Goal: Check status: Check status

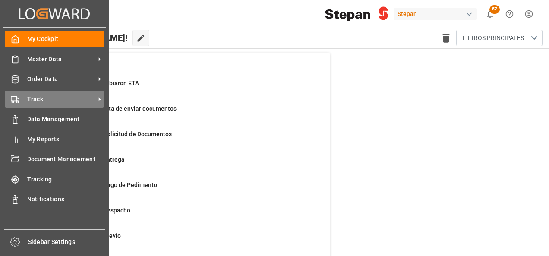
click at [50, 100] on span "Track" at bounding box center [61, 99] width 68 height 9
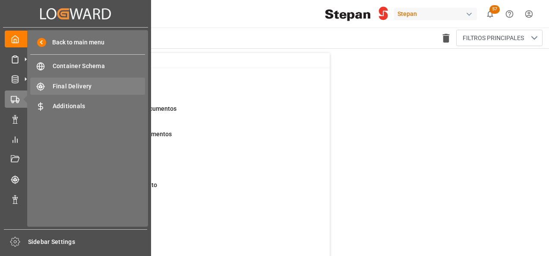
click at [57, 88] on span "Final Delivery" at bounding box center [99, 86] width 93 height 9
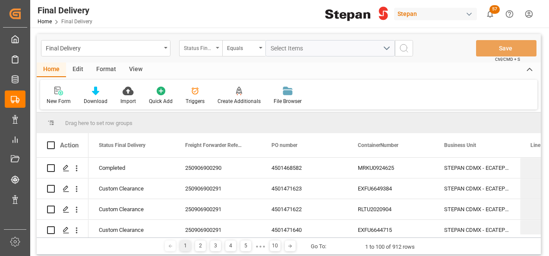
click at [210, 46] on div "Status Final Delivery" at bounding box center [198, 47] width 29 height 10
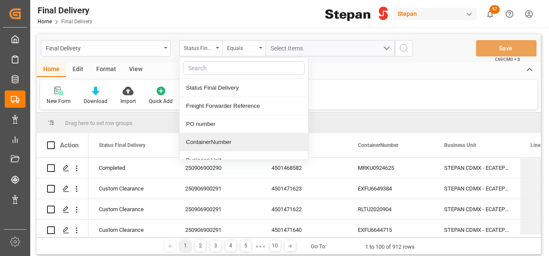
click at [191, 144] on div "ContainerNumber" at bounding box center [243, 142] width 129 height 18
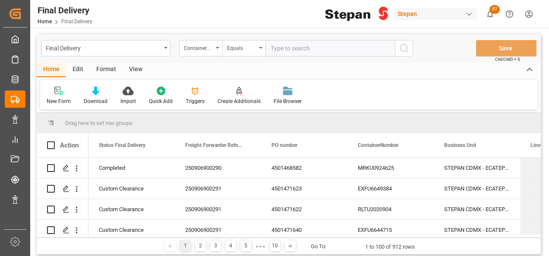
click at [282, 42] on input "text" at bounding box center [329, 48] width 129 height 16
type input "EXFU6649384"
click at [402, 49] on icon "search button" at bounding box center [403, 48] width 10 height 10
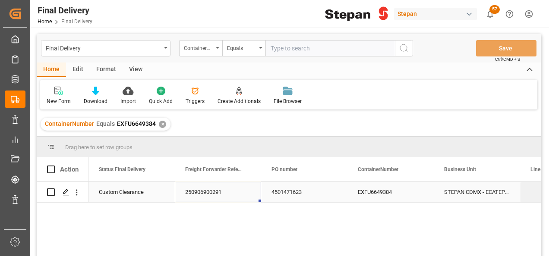
click at [206, 196] on div "250906900291" at bounding box center [218, 192] width 86 height 20
click at [181, 191] on div "250906900291" at bounding box center [218, 192] width 86 height 20
click at [184, 191] on div "250906900291" at bounding box center [218, 192] width 86 height 20
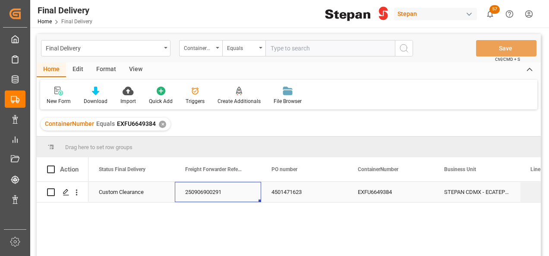
drag, startPoint x: 184, startPoint y: 191, endPoint x: 200, endPoint y: 191, distance: 16.0
click at [200, 191] on div "250906900291" at bounding box center [218, 192] width 86 height 20
click at [201, 191] on div "250906900291" at bounding box center [218, 192] width 86 height 20
click at [223, 192] on div "250906900291" at bounding box center [218, 192] width 86 height 20
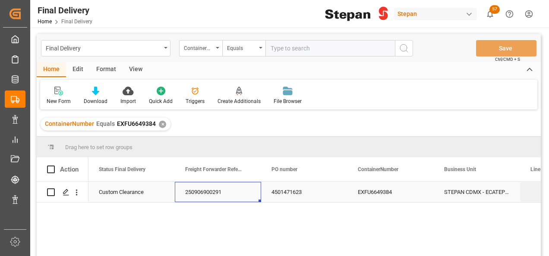
click at [223, 192] on div "250906900291" at bounding box center [218, 192] width 86 height 20
click at [224, 192] on div "250906900291" at bounding box center [218, 192] width 86 height 20
click at [161, 122] on div "✕" at bounding box center [162, 124] width 7 height 7
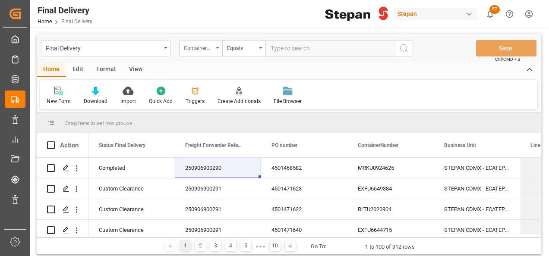
click at [216, 47] on div "ContainerNumber" at bounding box center [200, 48] width 43 height 16
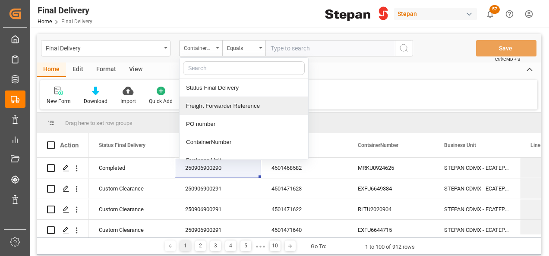
click at [211, 104] on div "Freight Forwarder Reference" at bounding box center [243, 106] width 129 height 18
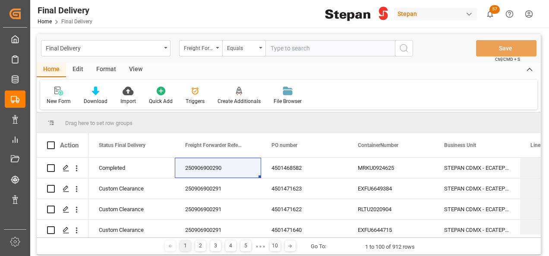
click at [280, 47] on input "text" at bounding box center [329, 48] width 129 height 16
paste input "250906900291"
type input "250906900291"
click at [402, 48] on icon "search button" at bounding box center [403, 48] width 10 height 10
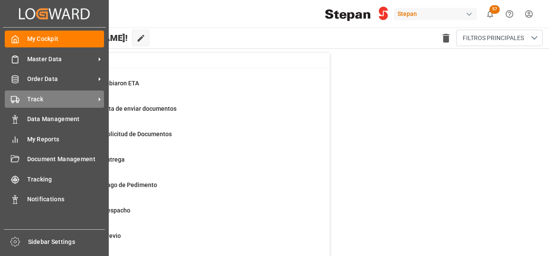
click at [25, 99] on div "Track Track" at bounding box center [54, 99] width 99 height 17
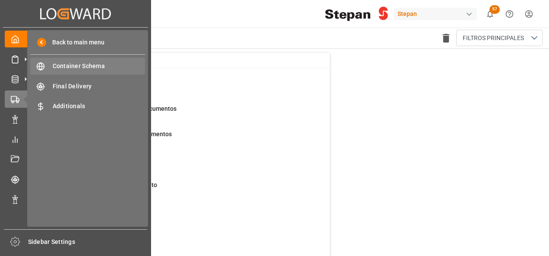
click at [67, 60] on div "Container Schema Container Schema" at bounding box center [87, 66] width 115 height 17
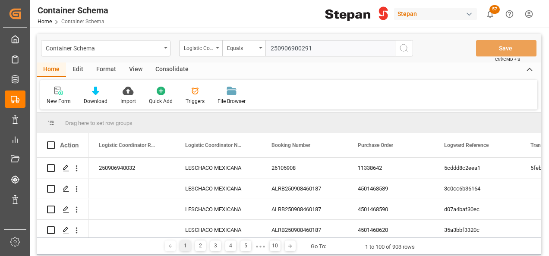
type input "250906900291"
click at [409, 50] on button "search button" at bounding box center [404, 48] width 18 height 16
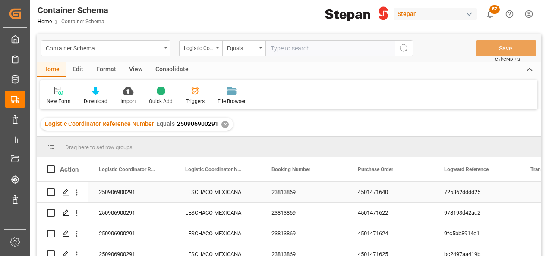
click at [273, 187] on div "23813869" at bounding box center [304, 192] width 86 height 20
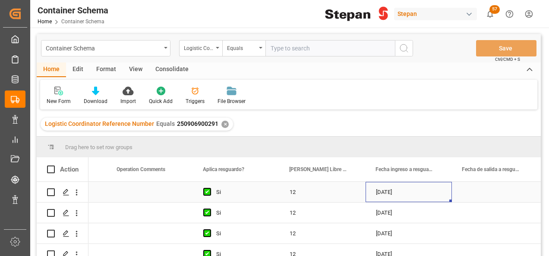
click at [342, 188] on div "12" at bounding box center [322, 192] width 86 height 20
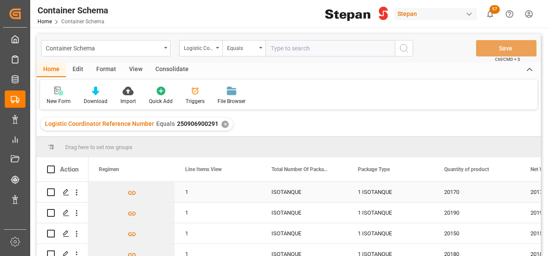
scroll to position [0, 3364]
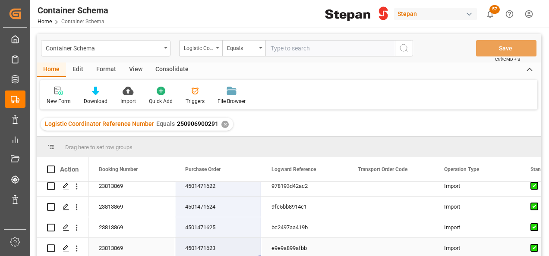
drag, startPoint x: 201, startPoint y: 195, endPoint x: 199, endPoint y: 251, distance: 56.5
click at [223, 123] on div "✕" at bounding box center [224, 124] width 7 height 7
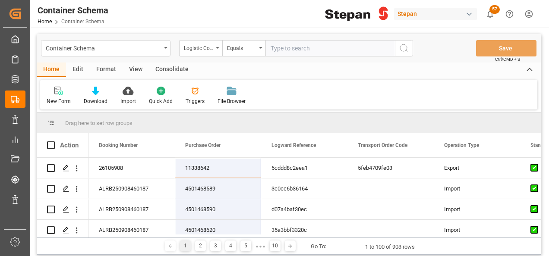
click at [104, 69] on div "Format" at bounding box center [106, 70] width 33 height 15
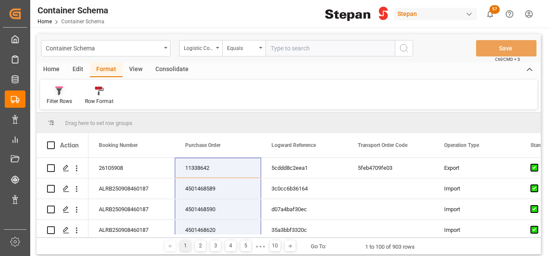
click at [59, 93] on icon at bounding box center [59, 91] width 6 height 7
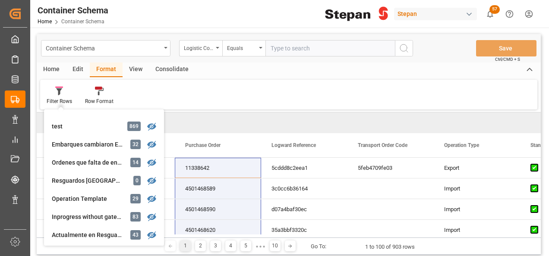
scroll to position [129, 0]
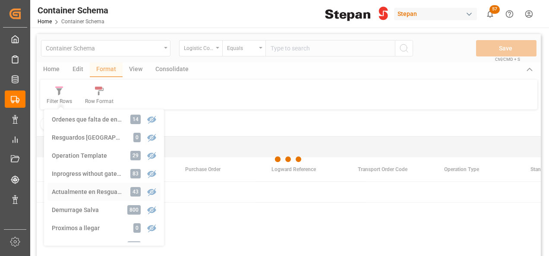
click at [66, 195] on div "Container Schema Logistic Coordinator Reference Number Equals Save Ctrl/CMD + S…" at bounding box center [289, 156] width 504 height 245
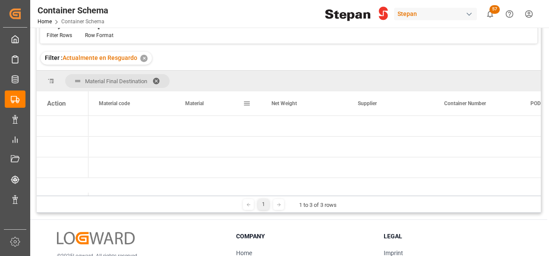
scroll to position [86, 0]
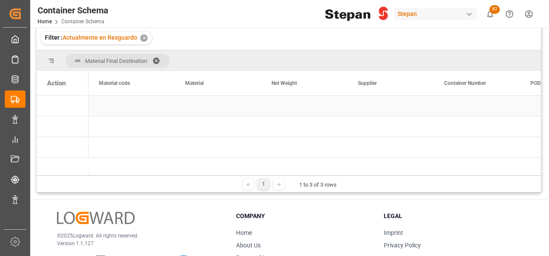
click at [162, 110] on div "Press SPACE to select this row." at bounding box center [131, 106] width 86 height 20
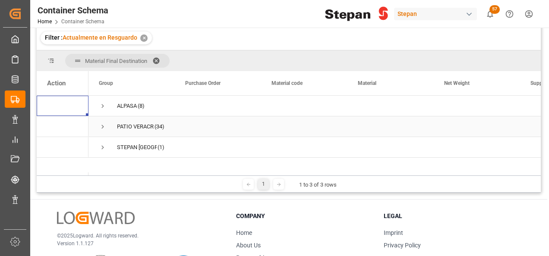
click at [127, 128] on div "PATIO VERACRUZ - GOLMEX" at bounding box center [135, 127] width 37 height 20
click at [126, 146] on div "STEPAN MEXICO S A DE C V - MATAMOROS" at bounding box center [137, 148] width 40 height 20
click at [125, 145] on div "STEPAN MEXICO S A DE C V - MATAMOROS" at bounding box center [137, 148] width 40 height 20
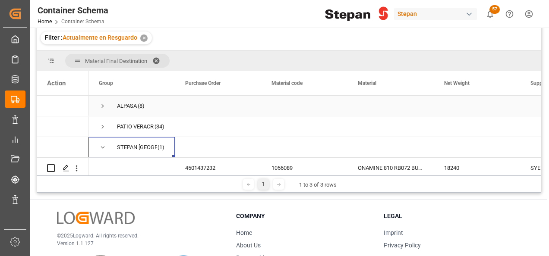
scroll to position [9, 0]
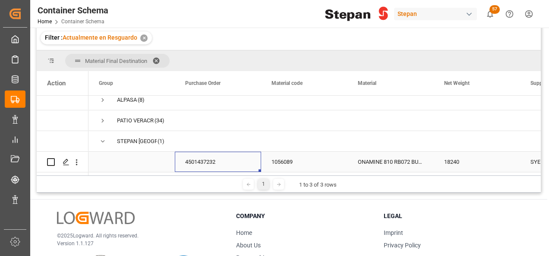
click at [208, 155] on div "4501437232" at bounding box center [218, 162] width 86 height 20
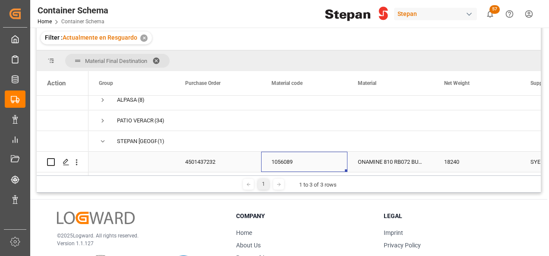
click at [283, 159] on div "1056089" at bounding box center [304, 162] width 86 height 20
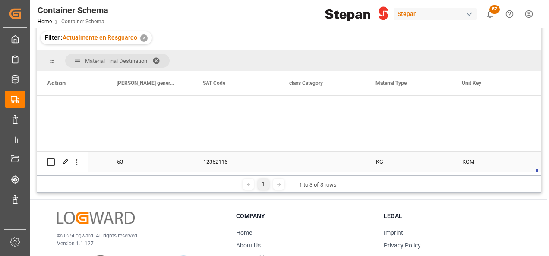
scroll to position [0, 1104]
click at [66, 159] on icon "Press SPACE to select this row." at bounding box center [66, 162] width 7 height 7
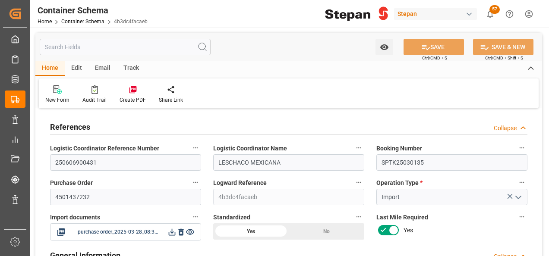
type input "30"
type input "50"
type input "3000"
type input "60"
type input "1"
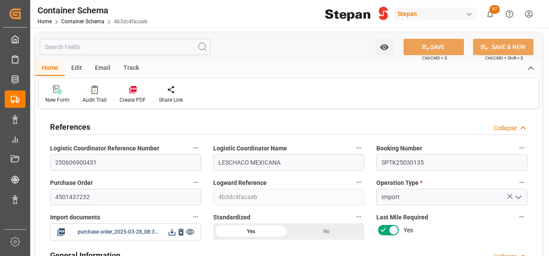
type input "1"
type input "18240"
type input "30"
type input "53"
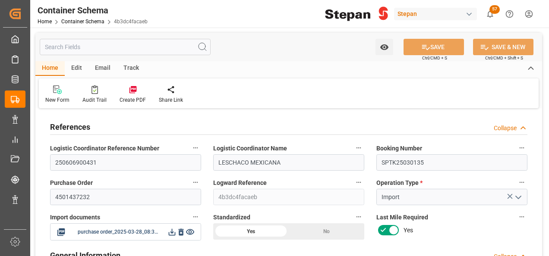
type input "Cosco"
type input "COSCO Shipping Co. Ltd."
type input "CNZJG"
type input "MXATM"
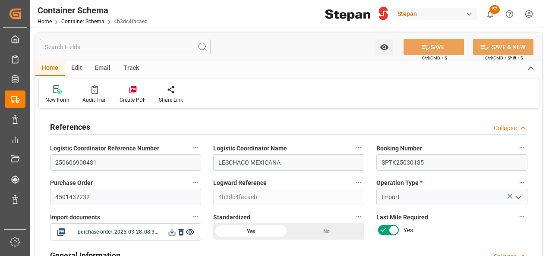
type input "MXATM"
type input "9146687"
type input "2"
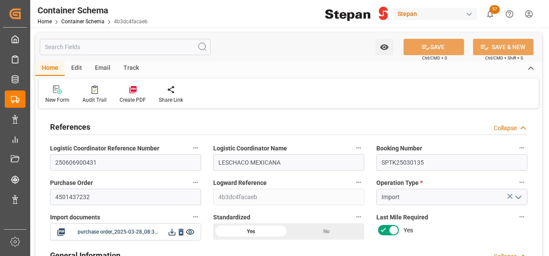
type input "79"
type input "28-03-2025 00:00"
type input "27-03-2025"
type input "17-06-2025"
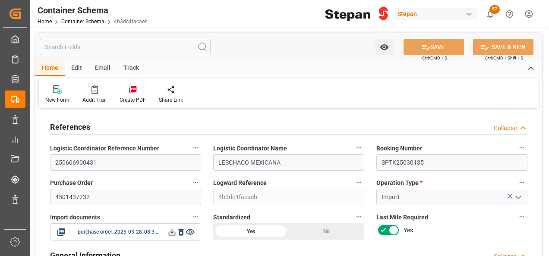
type input "23-03-2025 00:00"
type input "10-06-2025 00:00"
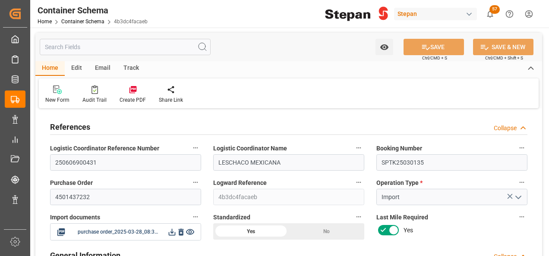
type input "15-05-2025 00:00"
type input "08-06-2025 00:00"
type input "10-06-2025 00:00"
type input "17-06-2025 00:00"
type input "27-05-2025"
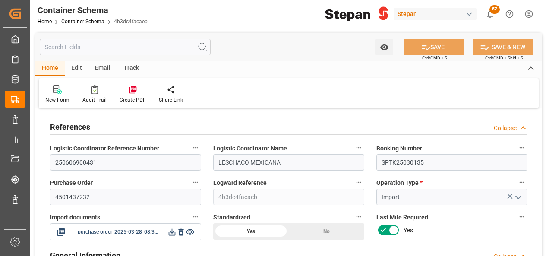
type input "15-04-2025"
type input "08-09-2025 06:13"
type input "28-03-2025 20:16"
type input "[DATE]"
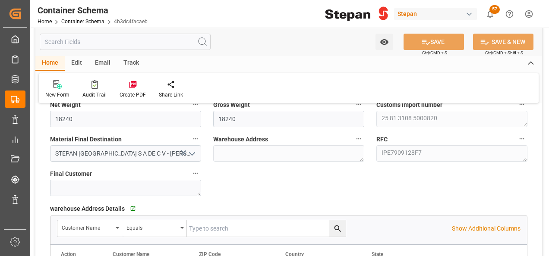
click at [191, 151] on icon "open menu" at bounding box center [192, 154] width 10 height 10
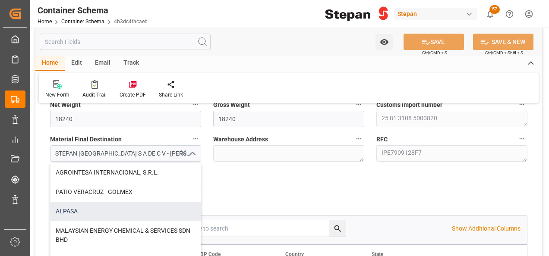
click at [73, 210] on div "ALPASA" at bounding box center [125, 211] width 150 height 19
type input "ALPASA"
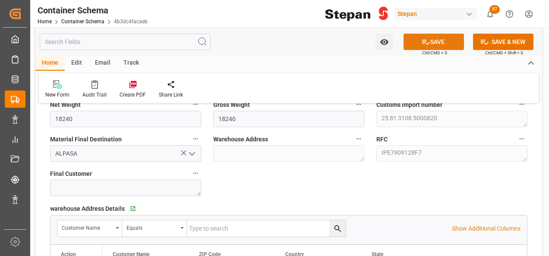
click at [435, 41] on button "SAVE" at bounding box center [433, 42] width 60 height 16
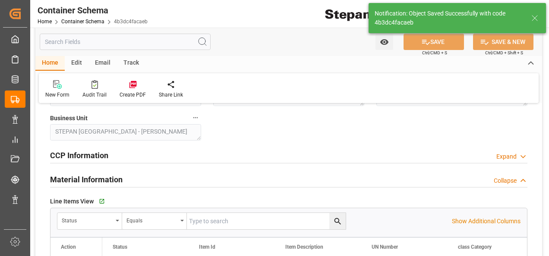
type input "08-09-2025 14:46"
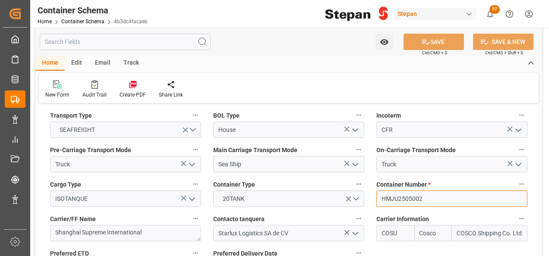
drag, startPoint x: 398, startPoint y: 179, endPoint x: 378, endPoint y: 176, distance: 19.7
click at [378, 191] on input "HMJU2505002" at bounding box center [451, 199] width 151 height 16
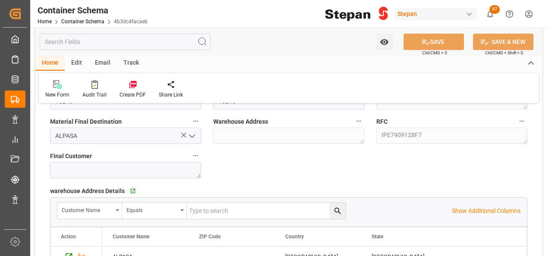
scroll to position [647, 0]
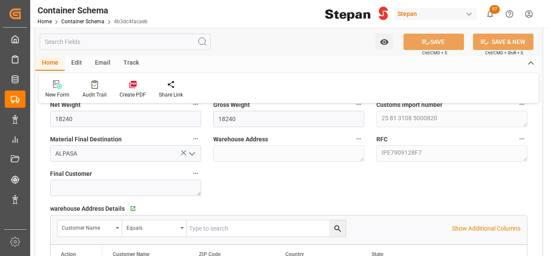
click at [191, 153] on polyline "open menu" at bounding box center [191, 154] width 5 height 3
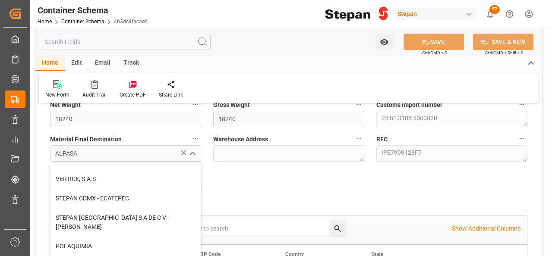
scroll to position [237, 0]
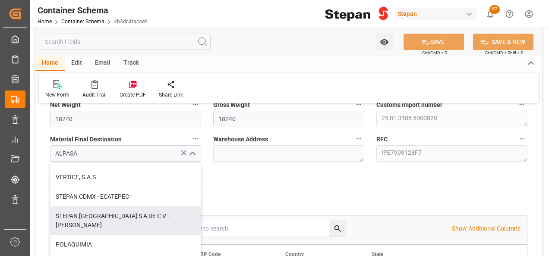
drag, startPoint x: 119, startPoint y: 214, endPoint x: 172, endPoint y: 196, distance: 56.1
click at [119, 215] on div "STEPAN MEXICO S A DE C V - MATAMOROS" at bounding box center [125, 221] width 150 height 28
type input "STEPAN MEXICO S A DE C V - MATAMOROS"
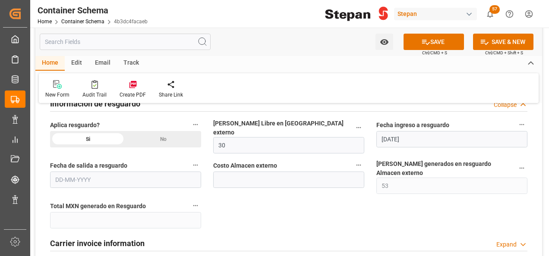
scroll to position [863, 0]
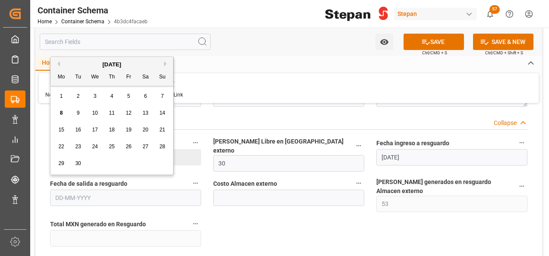
click at [78, 190] on input "text" at bounding box center [125, 198] width 151 height 16
click at [79, 67] on div "[DATE]" at bounding box center [111, 64] width 122 height 9
click at [125, 94] on div "5" at bounding box center [128, 96] width 11 height 10
type input "[DATE]"
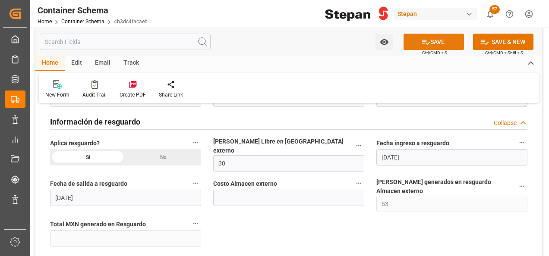
click at [430, 40] on button "SAVE" at bounding box center [433, 42] width 60 height 16
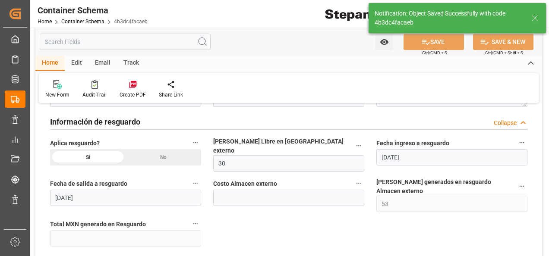
type input "50"
type input "08-09-2025 14:47"
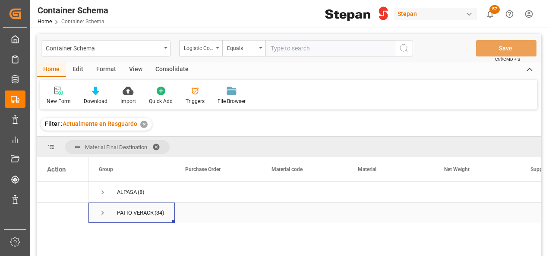
click at [103, 212] on span "Press SPACE to select this row." at bounding box center [103, 213] width 8 height 8
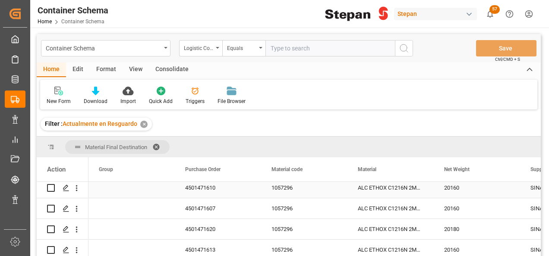
scroll to position [86, 0]
click at [158, 210] on span "Press SPACE to select this row." at bounding box center [132, 209] width 66 height 19
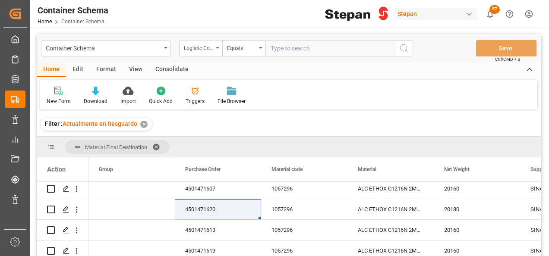
click at [212, 47] on div "Logistic Coordinator Reference Number" at bounding box center [198, 47] width 29 height 10
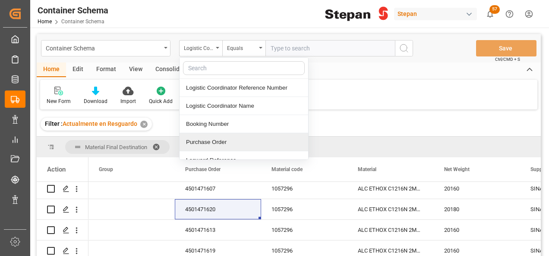
click at [198, 141] on div "Purchase Order" at bounding box center [243, 142] width 129 height 18
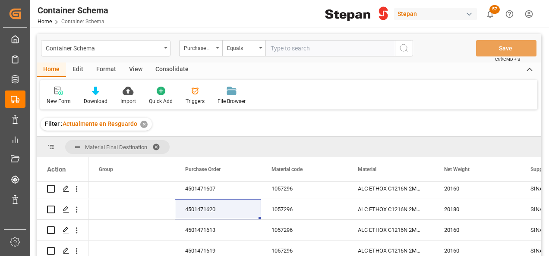
click at [266, 44] on input "text" at bounding box center [329, 48] width 129 height 16
paste input "RLTU3058777"
click at [213, 46] on div "Purchase Order" at bounding box center [198, 47] width 29 height 10
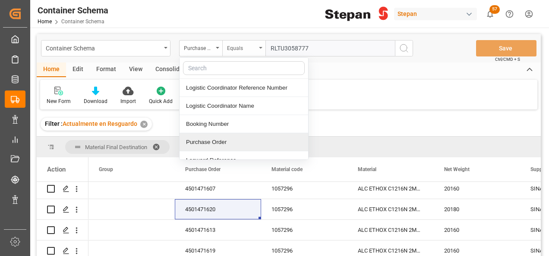
drag, startPoint x: 311, startPoint y: 46, endPoint x: 242, endPoint y: 44, distance: 68.6
click at [242, 44] on div "Purchase Order Logistic Coordinator Reference Number Logistic Coordinator Name …" at bounding box center [296, 48] width 234 height 16
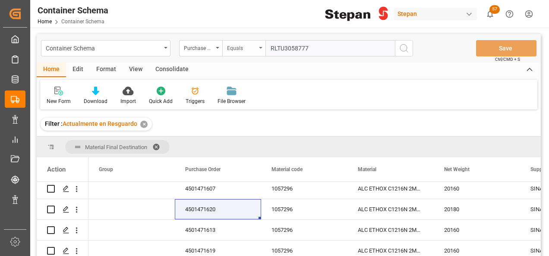
paste input "LEGU1208922"
type input "LEGU1208922"
click at [401, 49] on icon "search button" at bounding box center [403, 48] width 10 height 10
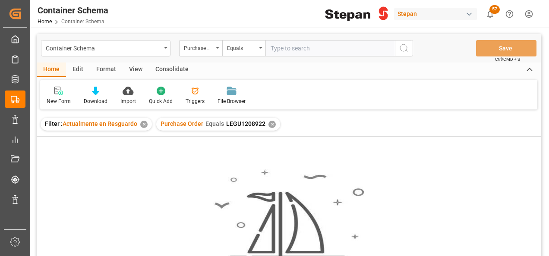
click at [144, 120] on div "Filter : Actualmente en Resguardo ✕" at bounding box center [96, 124] width 111 height 13
click at [142, 124] on div "✕" at bounding box center [143, 124] width 7 height 7
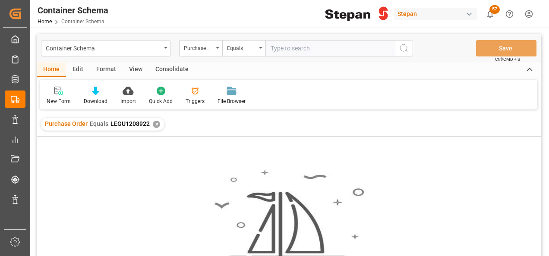
click at [153, 125] on div "✕" at bounding box center [156, 124] width 7 height 7
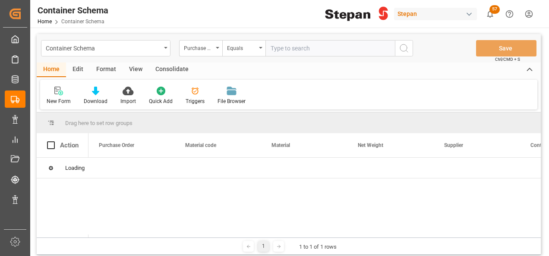
click at [210, 49] on div "Purchase Order" at bounding box center [198, 47] width 29 height 10
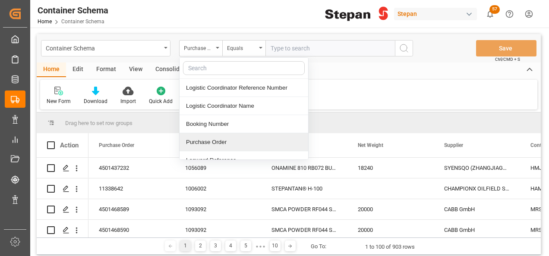
click at [206, 140] on div "Purchase Order" at bounding box center [243, 142] width 129 height 18
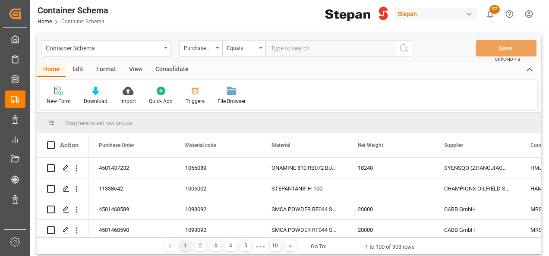
click at [271, 47] on input "text" at bounding box center [329, 48] width 129 height 16
paste input "250906900206"
type input "250906900206"
click at [401, 47] on icon "search button" at bounding box center [403, 48] width 10 height 10
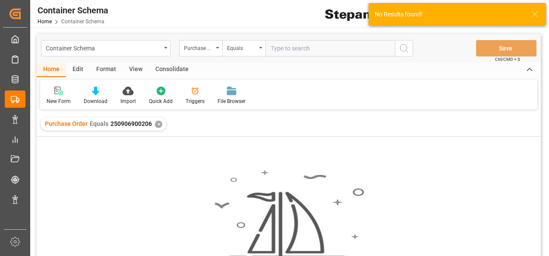
click at [157, 121] on div "✕" at bounding box center [158, 124] width 7 height 7
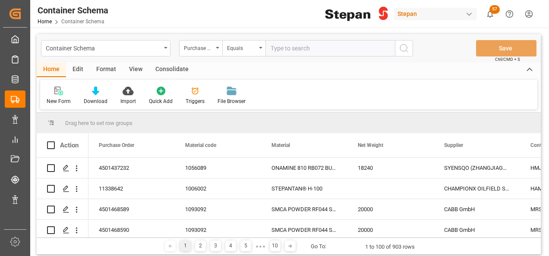
click at [215, 47] on div "Purchase Order" at bounding box center [200, 48] width 43 height 16
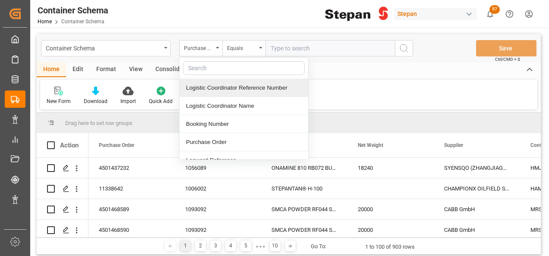
click at [207, 85] on div "Logistic Coordinator Reference Number" at bounding box center [243, 88] width 129 height 18
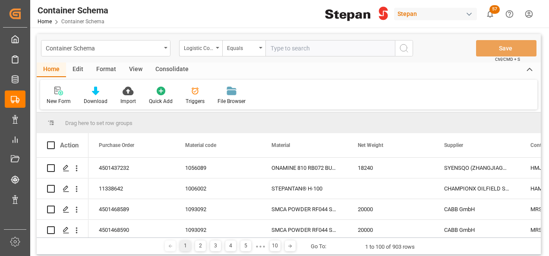
click at [286, 44] on input "text" at bounding box center [329, 48] width 129 height 16
paste input "250906900206"
type input "250906900206"
click at [406, 47] on icon "search button" at bounding box center [403, 48] width 10 height 10
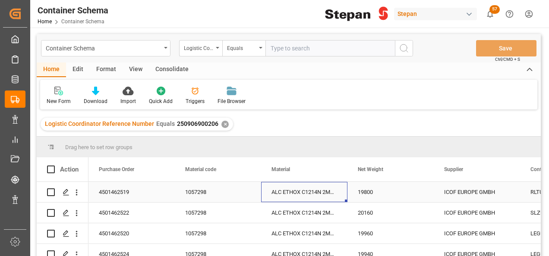
click at [279, 193] on div "ALC ETHOX C1214N 2MX PF276 BULK" at bounding box center [304, 192] width 86 height 20
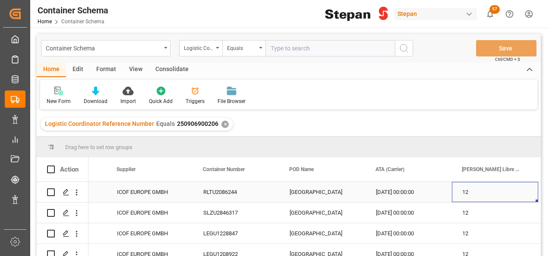
scroll to position [0, 414]
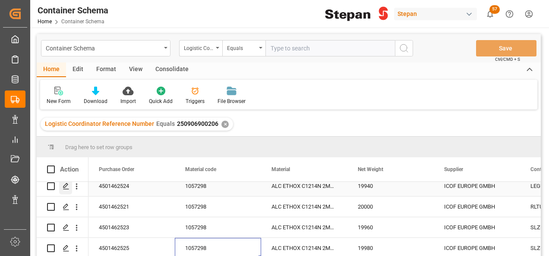
click at [63, 185] on icon "Press SPACE to select this row." at bounding box center [66, 186] width 7 height 7
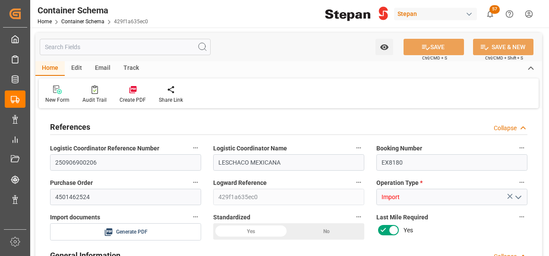
type input "14"
type input "55"
type input "-330"
type input "-6"
type input "1"
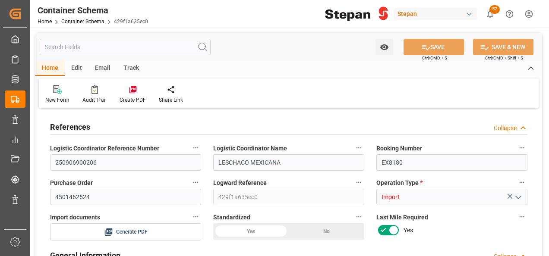
type input "1"
type input "19940"
type input "12"
type input "-9"
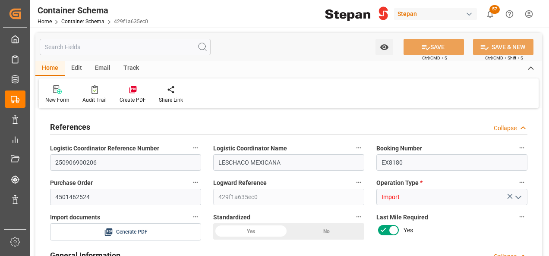
type input "Cosco"
type input "COSCO Shipping Co. Ltd."
type input "NLRTM"
type input "MXVER"
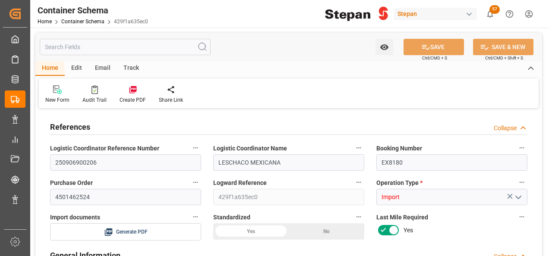
type input "MXVER"
type input "9401099"
type input "0"
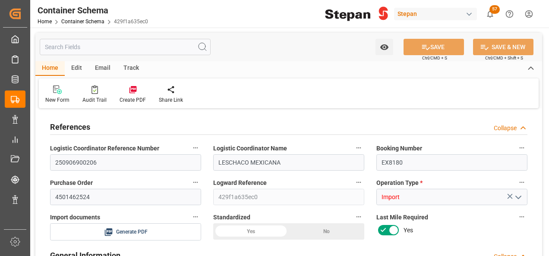
type input "25"
type input "13-08-2025 00:00"
type input "[DATE]"
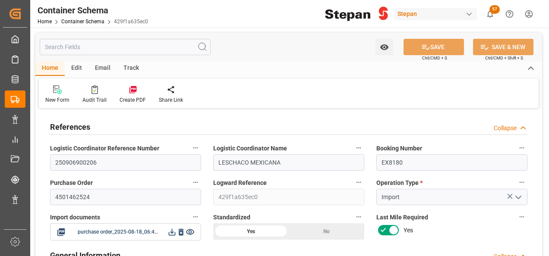
type input "08-08-2025 00:00"
type input "06-08-2025 00:00"
type input "31-08-2025 00:00"
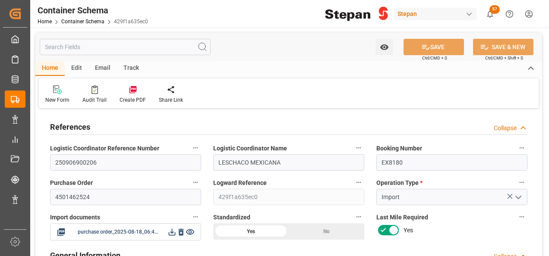
type input "27-08-2025 00:00"
type input "31-08-2025 00:00"
type input "06-09-2025"
type input "08-09-2025 06:13"
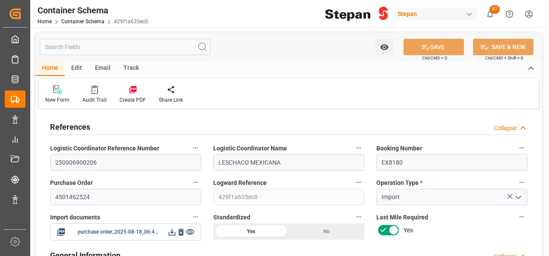
type input "13-08-2025 17:30"
type input "[DATE]"
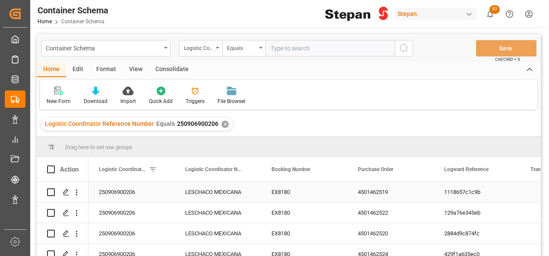
click at [292, 189] on div "EX8180" at bounding box center [304, 192] width 86 height 20
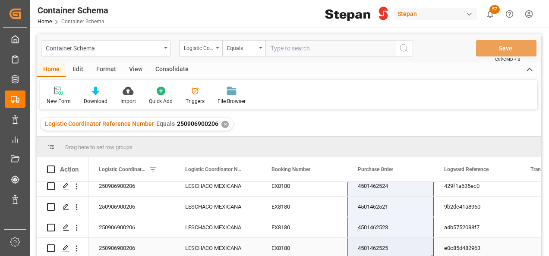
drag, startPoint x: 355, startPoint y: 188, endPoint x: 359, endPoint y: 247, distance: 58.3
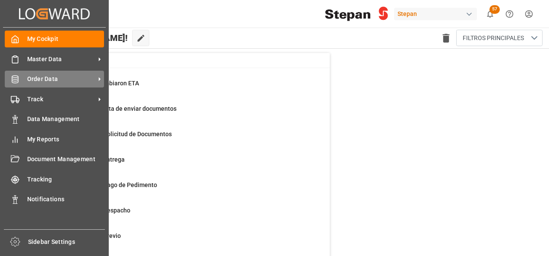
click at [52, 81] on span "Order Data" at bounding box center [61, 79] width 68 height 9
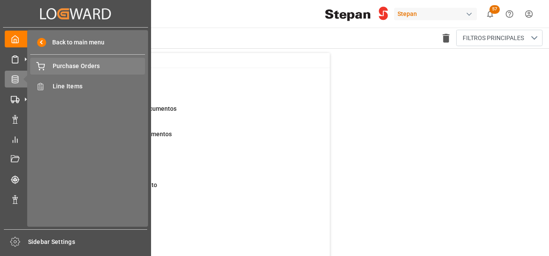
click at [75, 65] on span "Purchase Orders" at bounding box center [99, 66] width 93 height 9
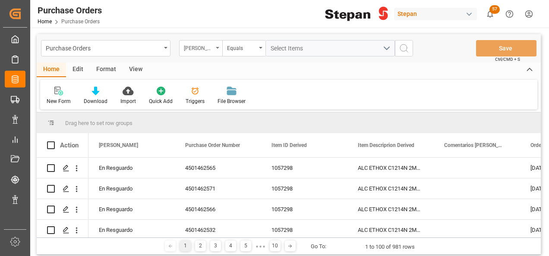
click at [217, 49] on div "Hito Stepan" at bounding box center [200, 48] width 43 height 16
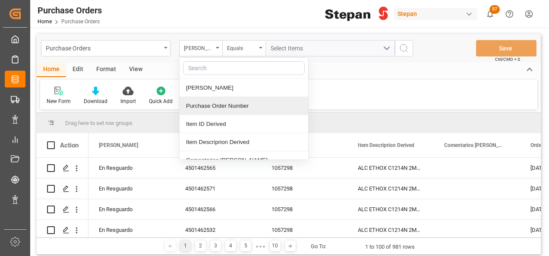
click at [192, 106] on div "Purchase Order Number" at bounding box center [243, 106] width 129 height 18
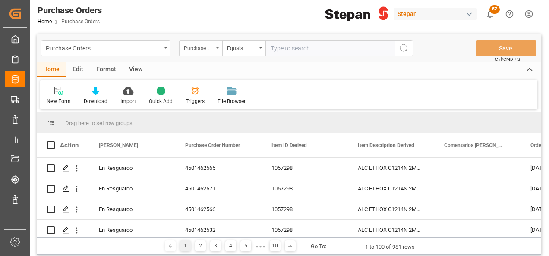
click at [217, 51] on div "Purchase Order Number" at bounding box center [200, 48] width 43 height 16
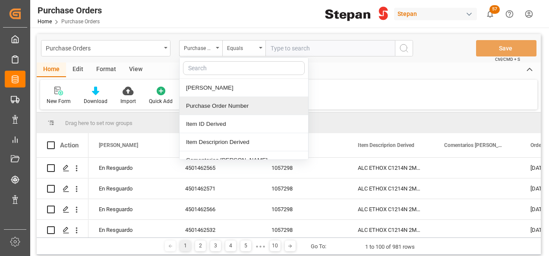
click at [213, 110] on div "Purchase Order Number" at bounding box center [243, 106] width 129 height 18
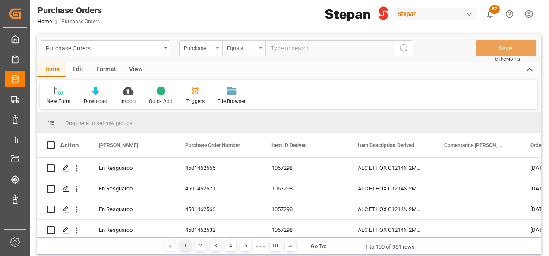
click at [260, 47] on div "Equals" at bounding box center [243, 48] width 43 height 16
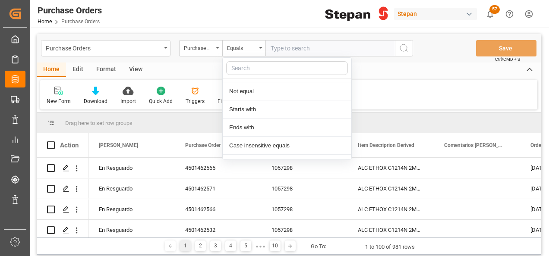
scroll to position [63, 0]
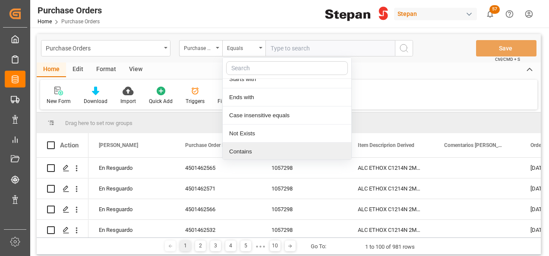
click at [248, 154] on div "Contains" at bounding box center [287, 152] width 129 height 18
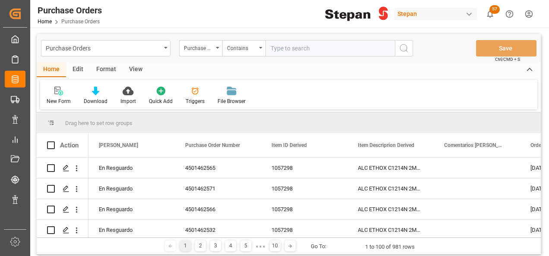
click at [284, 46] on input "text" at bounding box center [329, 48] width 129 height 16
paste input "4501471640 4501471622 4501471624 4501471625 4501471623"
drag, startPoint x: 355, startPoint y: 49, endPoint x: 375, endPoint y: 54, distance: 20.4
click at [358, 50] on input "4501471640 4501471622 4501471624 4501471625 4501471623" at bounding box center [329, 48] width 129 height 16
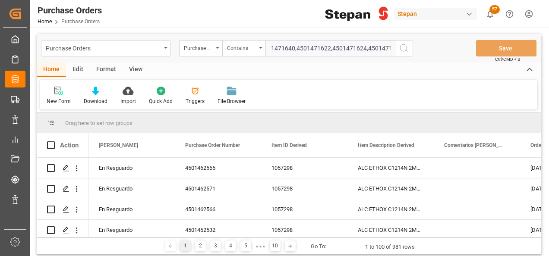
scroll to position [0, 0]
type input "4501471640,4501471622,4501471624,4501471625,4501471623"
click at [404, 49] on icon "search button" at bounding box center [403, 48] width 10 height 10
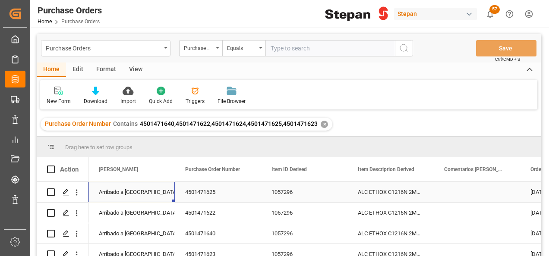
click at [125, 194] on div "Arribado a Puerto" at bounding box center [132, 192] width 66 height 20
click at [162, 198] on icon "open menu" at bounding box center [159, 197] width 10 height 10
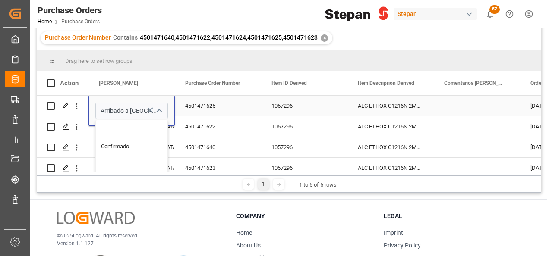
scroll to position [22, 0]
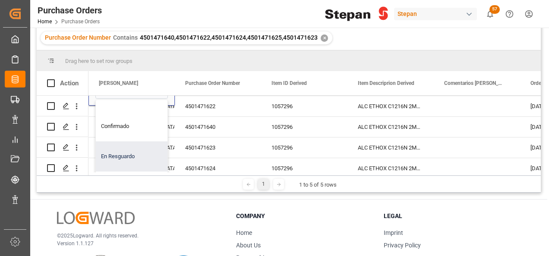
click at [113, 148] on div "En Resguardo" at bounding box center [140, 156] width 89 height 30
type input "En Resguardo"
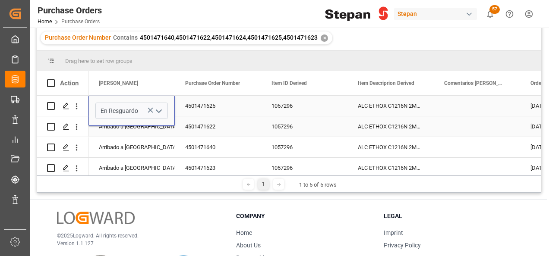
click at [118, 133] on div "Arribado a Puerto" at bounding box center [132, 127] width 66 height 20
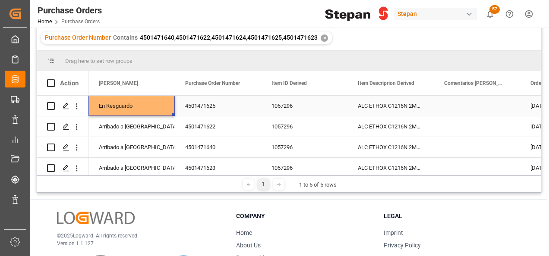
click at [128, 105] on div "En Resguardo" at bounding box center [132, 106] width 66 height 20
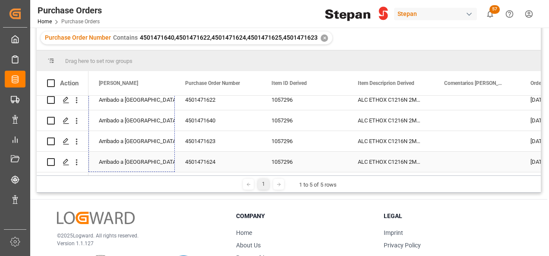
drag, startPoint x: 173, startPoint y: 114, endPoint x: 162, endPoint y: 138, distance: 26.1
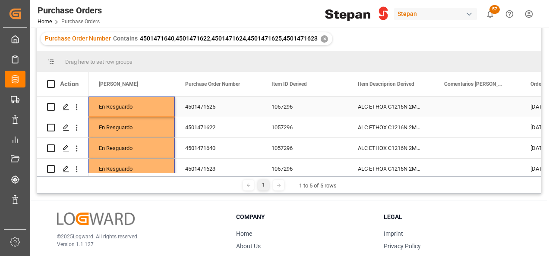
scroll to position [0, 0]
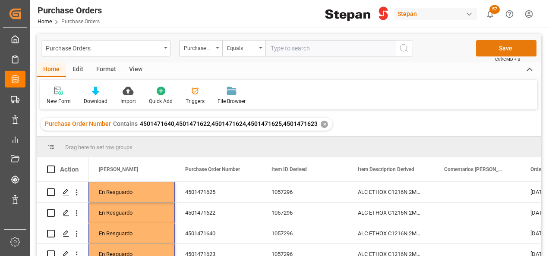
click at [492, 50] on button "Save" at bounding box center [506, 48] width 60 height 16
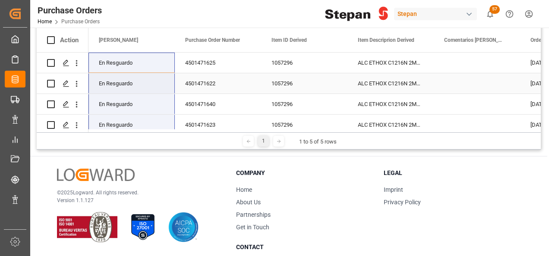
scroll to position [86, 0]
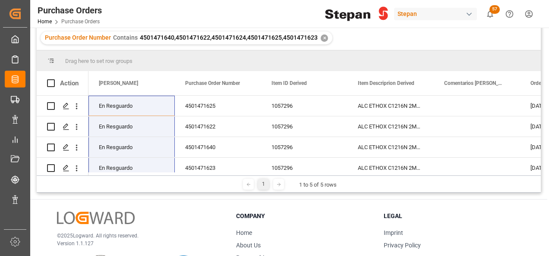
click at [322, 39] on div "✕" at bounding box center [323, 38] width 7 height 7
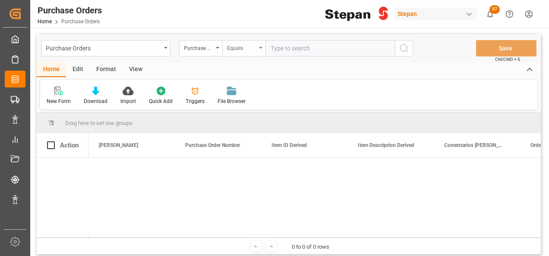
click at [257, 48] on div "Equals" at bounding box center [243, 48] width 43 height 16
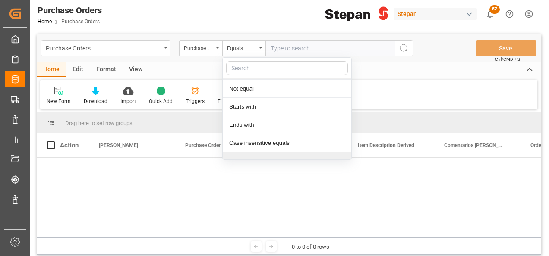
scroll to position [63, 0]
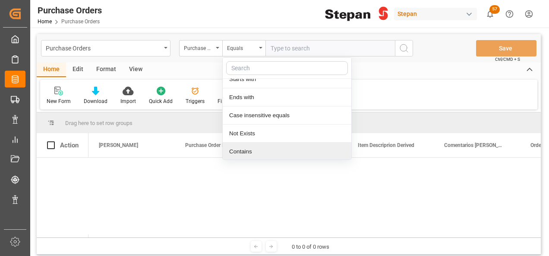
click at [242, 149] on div "Contains" at bounding box center [287, 152] width 129 height 18
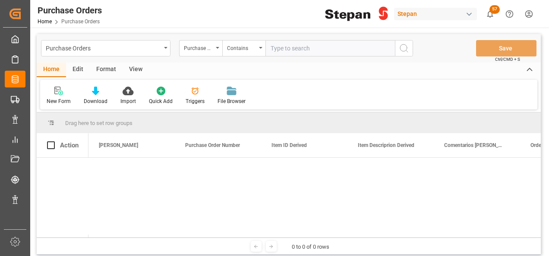
paste input "4501462519 4501462522 4501462520 4501462524 4501462521 4501462523 4501462525"
click at [354, 45] on input "4501462519 4501462522 4501462520 4501462524 4501462521 4501462523 4501462525" at bounding box center [329, 48] width 129 height 16
click at [323, 47] on input "4501462519 4501462522 4501462520 4501462524 4501462521 4501462523,4501462525" at bounding box center [329, 48] width 129 height 16
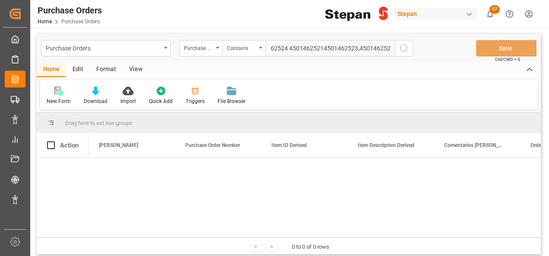
scroll to position [0, 124]
click at [288, 44] on input "4501462519 4501462522 4501462520 4501462524 4501462521,4501462523,4501462525" at bounding box center [329, 48] width 129 height 16
click at [311, 48] on input "4501462519 4501462522 4501462520 4501462524,4501462521,4501462523,4501462525" at bounding box center [329, 48] width 129 height 16
click at [276, 47] on input "4501462519 4501462522 4501462520,4501462524,4501462521,4501462523,4501462525" at bounding box center [329, 48] width 129 height 16
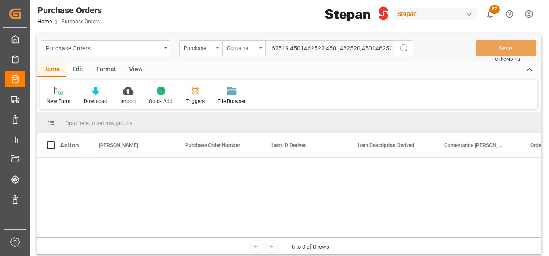
scroll to position [0, 0]
type input "4501462519,4501462522,4501462520,4501462524,4501462521,4501462523,4501462525"
click at [405, 49] on icon "search button" at bounding box center [403, 48] width 10 height 10
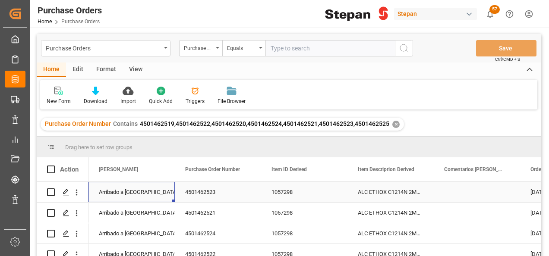
click at [149, 191] on div "Arribado a Puerto" at bounding box center [132, 192] width 66 height 20
click at [159, 197] on icon "open menu" at bounding box center [159, 197] width 10 height 10
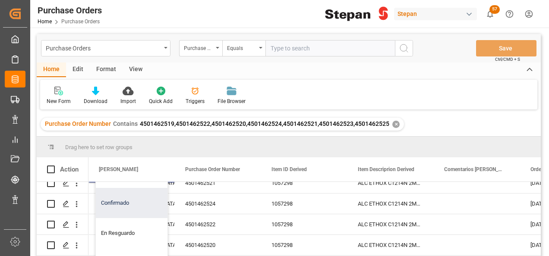
scroll to position [43, 0]
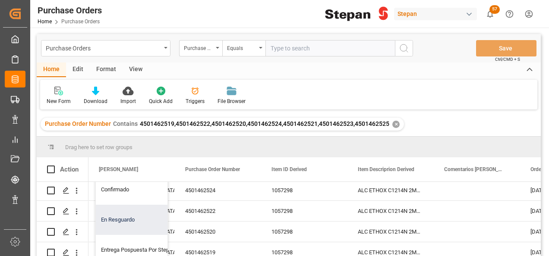
click at [119, 217] on div "En Resguardo" at bounding box center [140, 220] width 89 height 30
type input "En Resguardo"
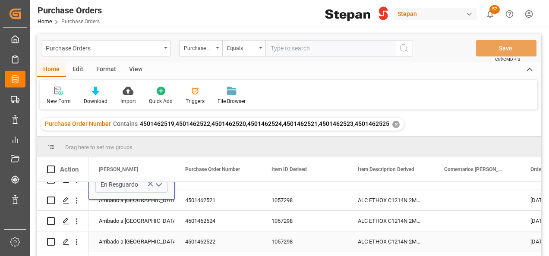
scroll to position [0, 0]
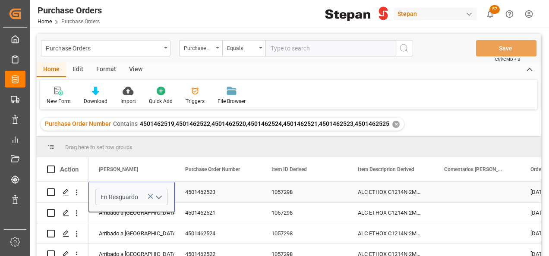
click at [196, 199] on div "4501462523" at bounding box center [218, 192] width 86 height 20
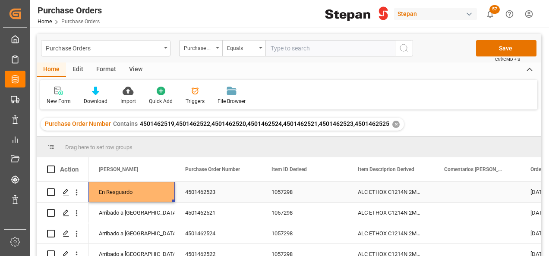
click at [160, 193] on div "En Resguardo" at bounding box center [132, 192] width 66 height 20
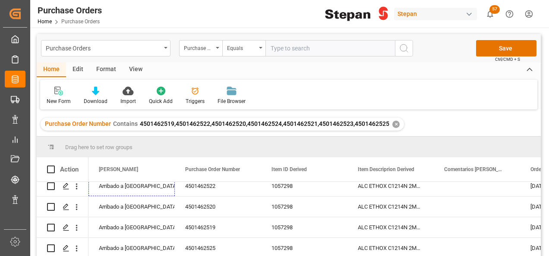
scroll to position [71, 0]
drag, startPoint x: 173, startPoint y: 201, endPoint x: 294, endPoint y: 205, distance: 121.2
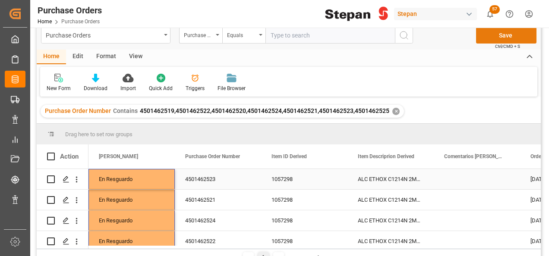
scroll to position [0, 0]
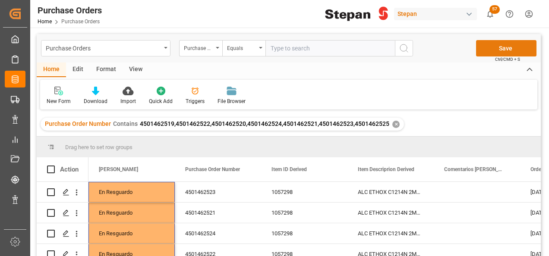
click at [507, 48] on button "Save" at bounding box center [506, 48] width 60 height 16
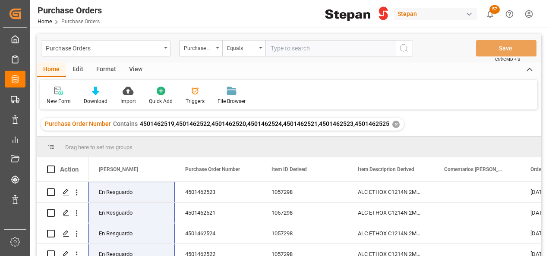
click at [392, 123] on div "✕" at bounding box center [395, 124] width 7 height 7
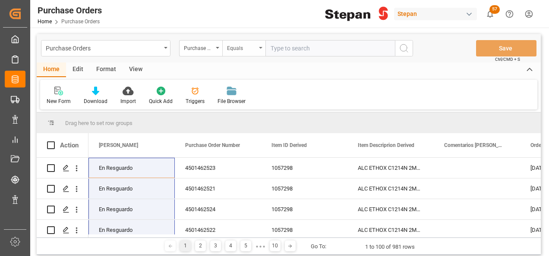
click at [251, 49] on div "Equals" at bounding box center [241, 47] width 29 height 10
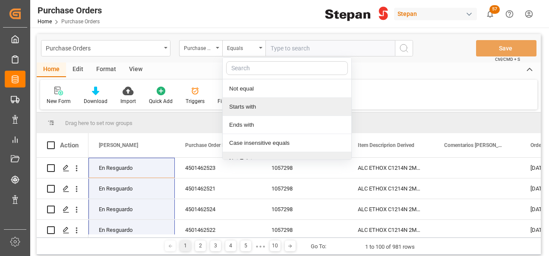
scroll to position [63, 0]
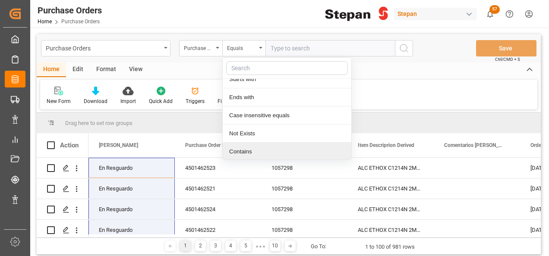
drag, startPoint x: 240, startPoint y: 155, endPoint x: 240, endPoint y: 149, distance: 6.1
click at [239, 156] on div "Contains" at bounding box center [287, 152] width 129 height 18
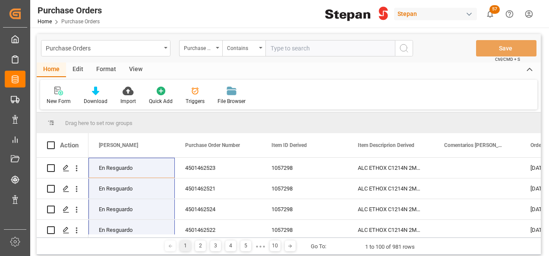
paste input "4501480451 & 4501480452"
drag, startPoint x: 310, startPoint y: 46, endPoint x: 324, endPoint y: 47, distance: 14.8
click at [310, 46] on input "4501480451 & 4501480452" at bounding box center [329, 48] width 129 height 16
type input "4501480451,4501480452"
click at [403, 46] on icon "search button" at bounding box center [403, 48] width 10 height 10
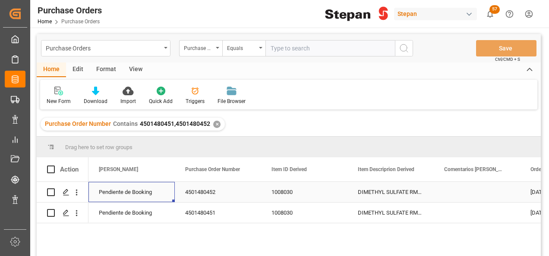
click at [141, 192] on div "Pendiente de Booking" at bounding box center [132, 192] width 66 height 20
click at [160, 198] on icon "open menu" at bounding box center [159, 197] width 10 height 10
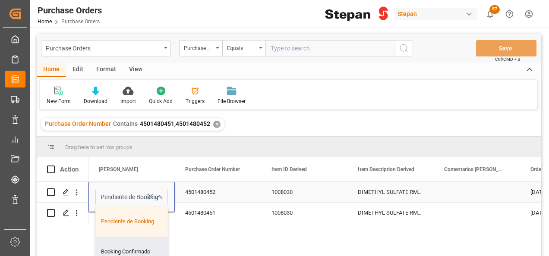
drag, startPoint x: 123, startPoint y: 249, endPoint x: 126, endPoint y: 242, distance: 7.8
click at [123, 250] on div "Booking Confirmado" at bounding box center [140, 252] width 89 height 30
type input "Booking Confirmado"
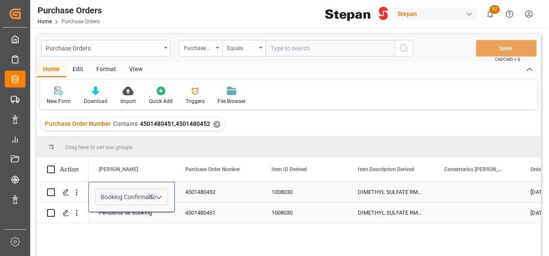
click at [135, 216] on div "Pendiente de Booking" at bounding box center [132, 213] width 66 height 20
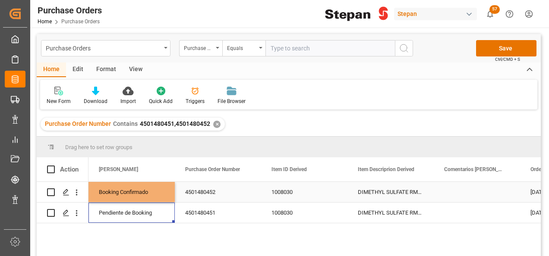
click at [136, 191] on div "Booking Confirmado" at bounding box center [132, 192] width 66 height 20
drag, startPoint x: 173, startPoint y: 200, endPoint x: 169, endPoint y: 213, distance: 13.7
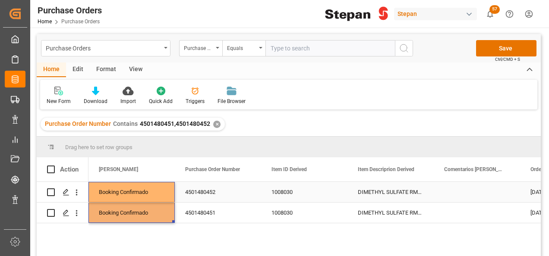
click at [201, 197] on div "4501480452" at bounding box center [218, 192] width 86 height 20
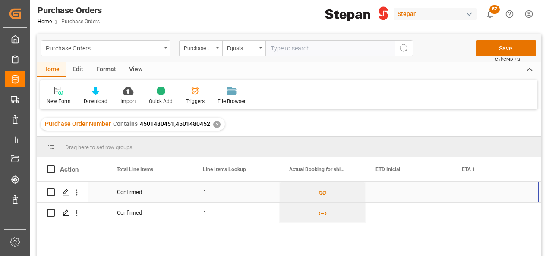
scroll to position [0, 845]
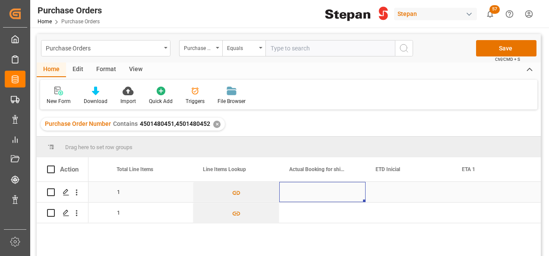
click at [316, 195] on div "Press SPACE to select this row." at bounding box center [322, 192] width 86 height 20
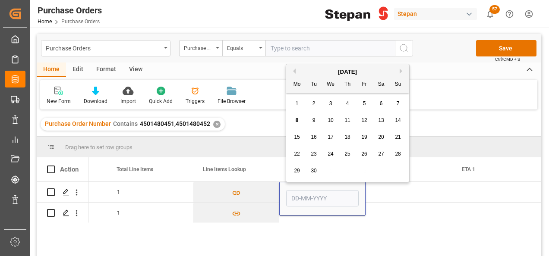
click at [293, 118] on div "8" at bounding box center [297, 121] width 11 height 10
type input "[DATE]"
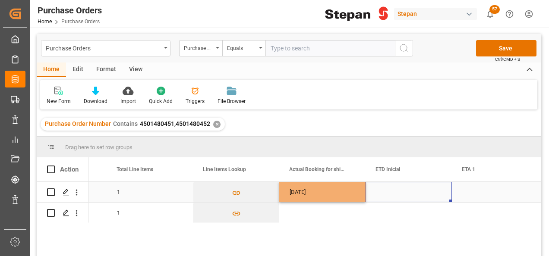
click at [378, 191] on div "Press SPACE to select this row." at bounding box center [408, 192] width 86 height 20
click at [342, 190] on div "[DATE]" at bounding box center [322, 192] width 86 height 20
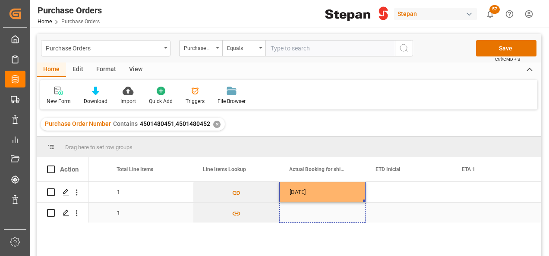
drag, startPoint x: 364, startPoint y: 202, endPoint x: 361, endPoint y: 213, distance: 11.1
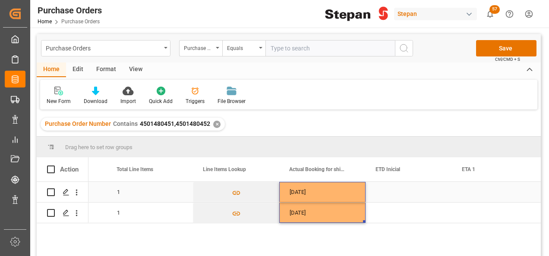
click at [382, 191] on div "Press SPACE to select this row." at bounding box center [408, 192] width 86 height 20
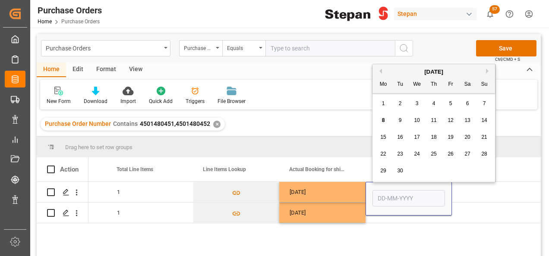
click at [481, 138] on span "21" at bounding box center [484, 137] width 6 height 6
type input "21-09-2025"
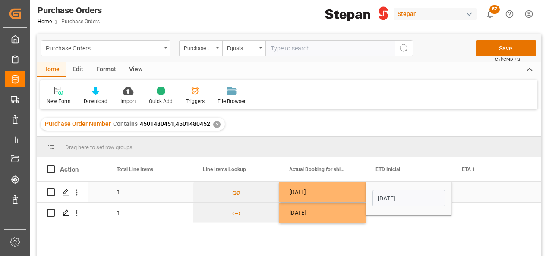
click at [468, 193] on div "Press SPACE to select this row." at bounding box center [495, 192] width 86 height 20
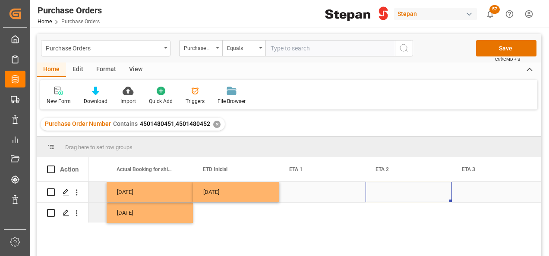
scroll to position [0, 1017]
click at [322, 195] on div "Press SPACE to select this row." at bounding box center [322, 192] width 86 height 20
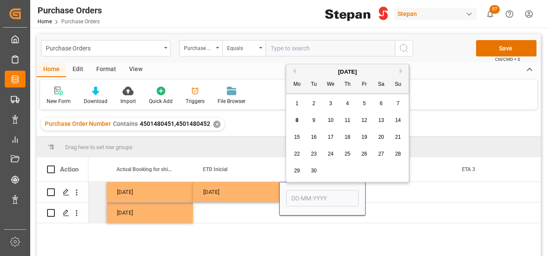
click at [400, 71] on button "Next Month" at bounding box center [401, 71] width 5 height 5
click at [295, 135] on span "10" at bounding box center [297, 137] width 6 height 6
type input "10-11-2025"
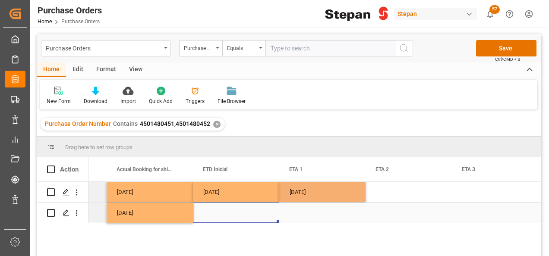
drag, startPoint x: 251, startPoint y: 209, endPoint x: 250, endPoint y: 204, distance: 5.2
click at [251, 209] on div "Press SPACE to select this row." at bounding box center [236, 213] width 86 height 20
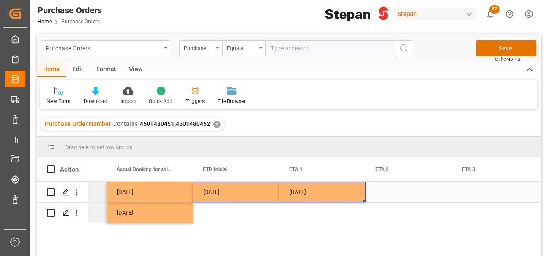
drag, startPoint x: 251, startPoint y: 188, endPoint x: 313, endPoint y: 188, distance: 61.2
drag, startPoint x: 364, startPoint y: 200, endPoint x: 360, endPoint y: 216, distance: 16.4
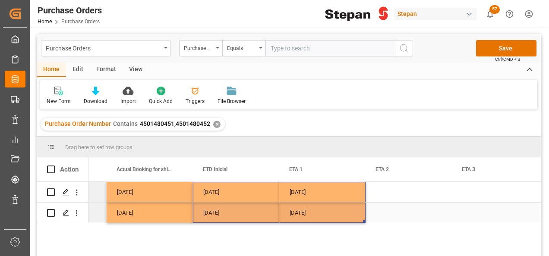
click at [404, 212] on div "Press SPACE to select this row." at bounding box center [408, 213] width 86 height 20
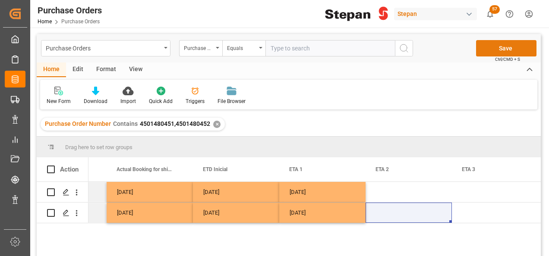
click at [493, 48] on button "Save" at bounding box center [506, 48] width 60 height 16
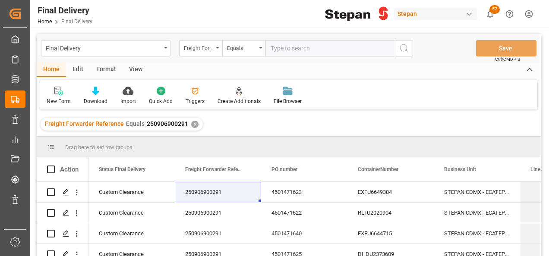
scroll to position [43, 0]
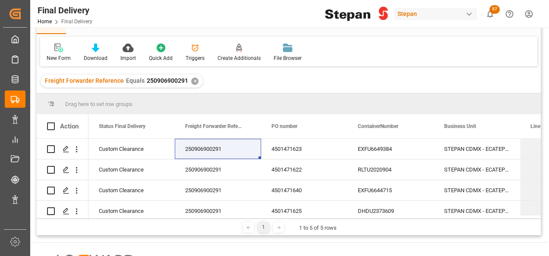
click at [193, 81] on div "✕" at bounding box center [194, 81] width 7 height 7
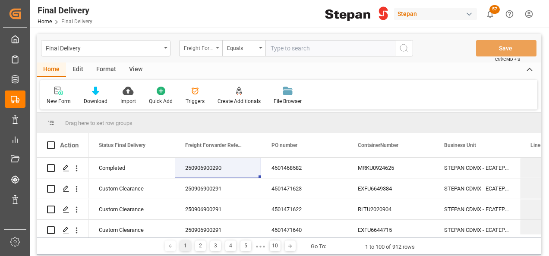
click at [210, 48] on div "Freight Forwarder Reference" at bounding box center [198, 47] width 29 height 10
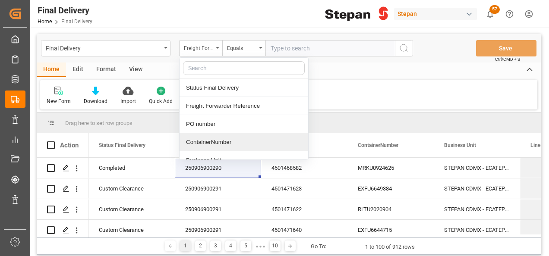
drag, startPoint x: 207, startPoint y: 141, endPoint x: 211, endPoint y: 133, distance: 8.7
click at [206, 141] on div "ContainerNumber" at bounding box center [243, 142] width 129 height 18
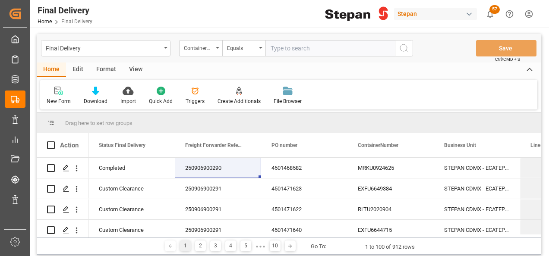
click at [278, 50] on input "text" at bounding box center [329, 48] width 129 height 16
paste input "RLTU3058777"
type input "RLTU3058777"
click at [400, 49] on circle "search button" at bounding box center [403, 47] width 7 height 7
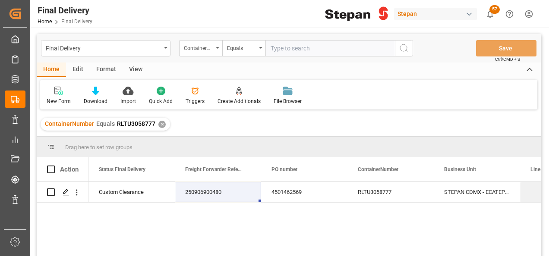
click at [282, 47] on input "text" at bounding box center [329, 48] width 129 height 16
paste input "LEGU1208922"
type input "LEGU1208922"
click at [401, 50] on icon "search button" at bounding box center [403, 48] width 10 height 10
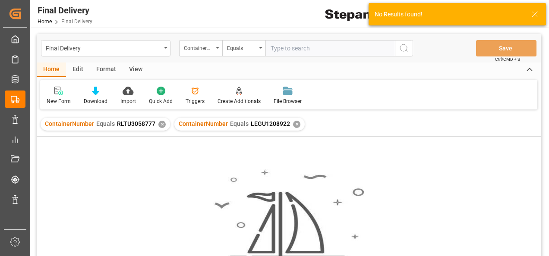
click at [158, 125] on div "✕" at bounding box center [161, 124] width 7 height 7
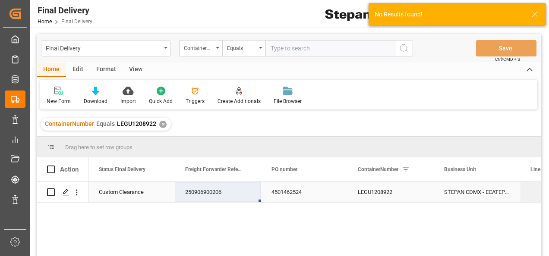
click at [230, 194] on div "250906900206" at bounding box center [218, 192] width 86 height 20
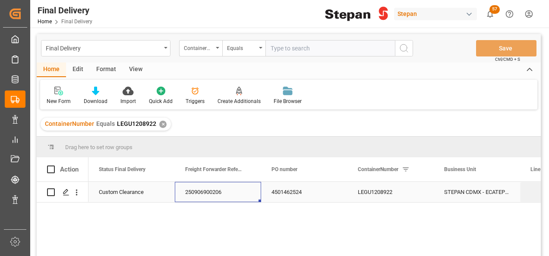
click at [222, 193] on div "250906900206" at bounding box center [218, 192] width 86 height 20
click at [215, 44] on div "ContainerNumber" at bounding box center [200, 48] width 43 height 16
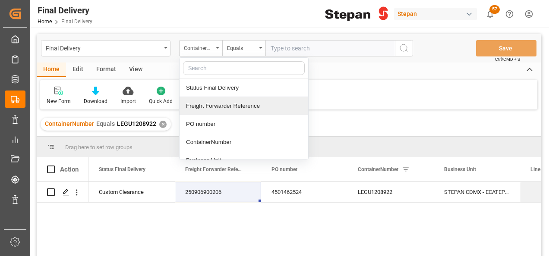
drag, startPoint x: 206, startPoint y: 105, endPoint x: 222, endPoint y: 89, distance: 22.3
click at [206, 105] on div "Freight Forwarder Reference" at bounding box center [243, 106] width 129 height 18
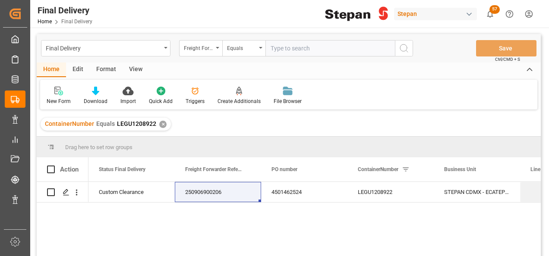
click at [292, 44] on input "text" at bounding box center [329, 48] width 129 height 16
paste input "250906900206"
type input "250906900206"
click at [409, 50] on button "search button" at bounding box center [404, 48] width 18 height 16
click at [159, 123] on div "✕" at bounding box center [162, 124] width 7 height 7
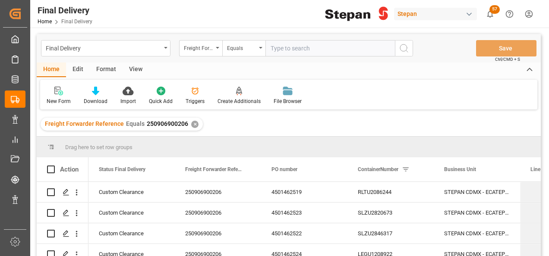
scroll to position [71, 0]
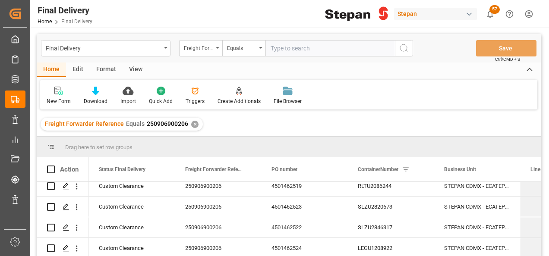
click at [191, 124] on div "✕" at bounding box center [194, 124] width 7 height 7
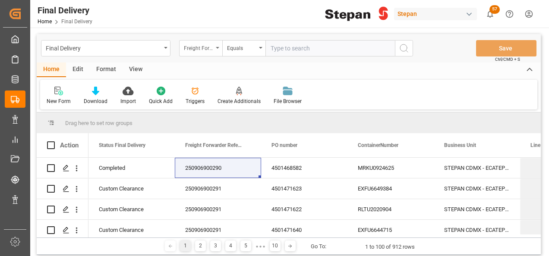
click at [221, 46] on div "Freight Forwarder Reference" at bounding box center [200, 48] width 43 height 16
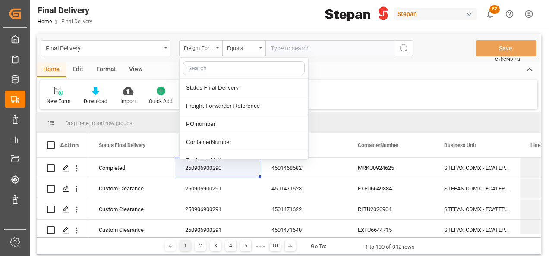
click at [292, 49] on input "text" at bounding box center [329, 48] width 129 height 16
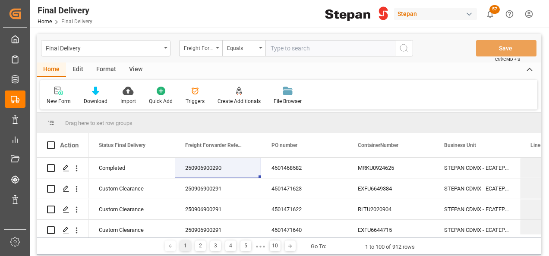
paste input "250915080044"
type input "250915080044"
click at [407, 47] on icon "search button" at bounding box center [403, 48] width 10 height 10
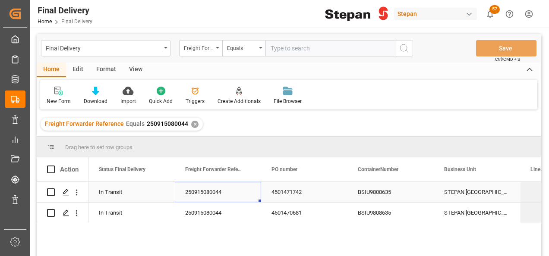
click at [212, 194] on div "250915080044" at bounding box center [218, 192] width 86 height 20
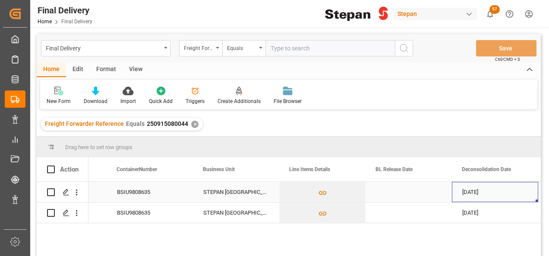
scroll to position [0, 327]
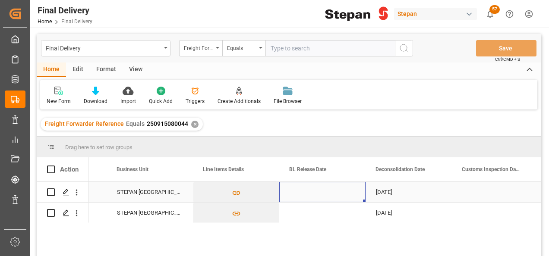
click at [315, 192] on div "Press SPACE to select this row." at bounding box center [322, 192] width 86 height 20
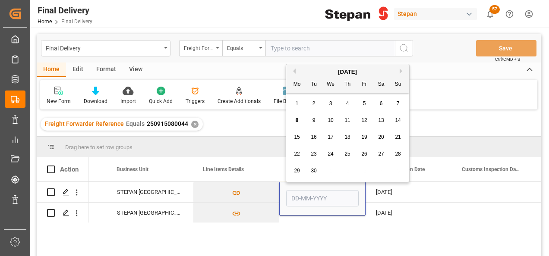
click at [296, 120] on span "8" at bounding box center [296, 120] width 3 height 6
type input "[DATE]"
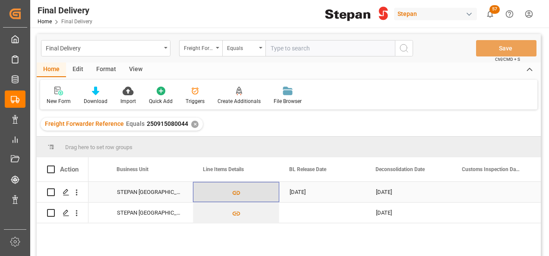
drag, startPoint x: 259, startPoint y: 190, endPoint x: 332, endPoint y: 184, distance: 73.6
click at [259, 191] on button "Press SPACE to select this row." at bounding box center [235, 192] width 85 height 20
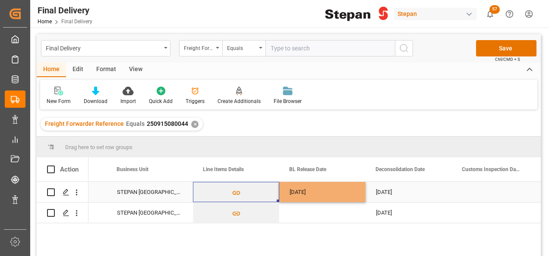
click at [335, 184] on div "[DATE]" at bounding box center [322, 192] width 86 height 20
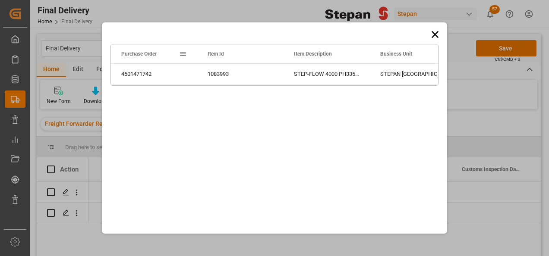
drag, startPoint x: 435, startPoint y: 31, endPoint x: 424, endPoint y: 50, distance: 22.2
click at [435, 32] on icon at bounding box center [435, 34] width 12 height 12
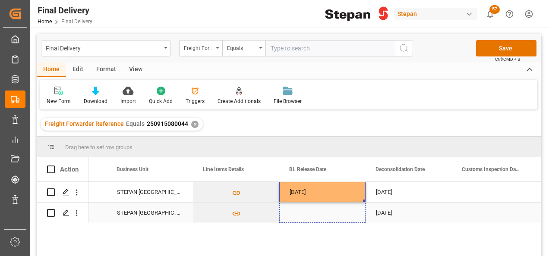
drag, startPoint x: 364, startPoint y: 201, endPoint x: 361, endPoint y: 216, distance: 14.5
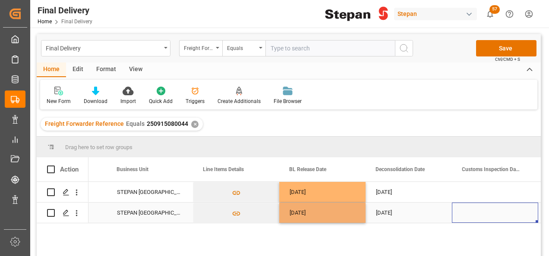
click at [454, 204] on div "Press SPACE to select this row." at bounding box center [495, 213] width 86 height 20
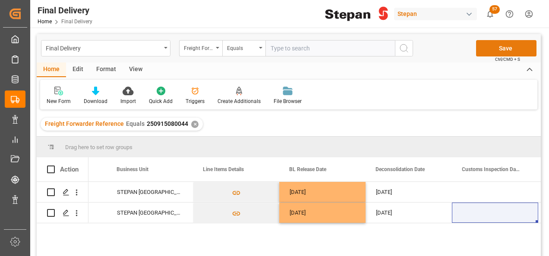
click at [497, 47] on button "Save" at bounding box center [506, 48] width 60 height 16
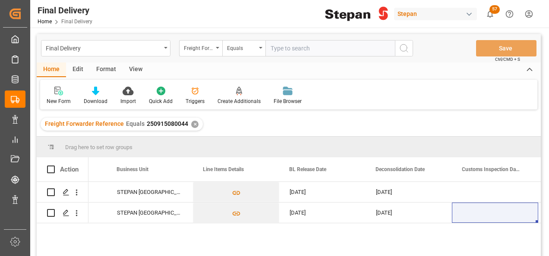
click at [191, 122] on div "✕" at bounding box center [194, 124] width 7 height 7
